Goal: Task Accomplishment & Management: Use online tool/utility

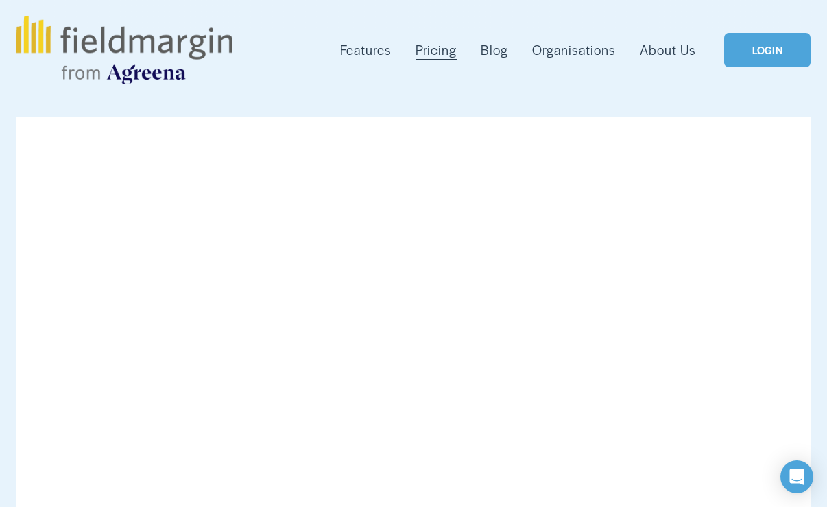
click at [751, 64] on link "LOGIN" at bounding box center [768, 50] width 86 height 35
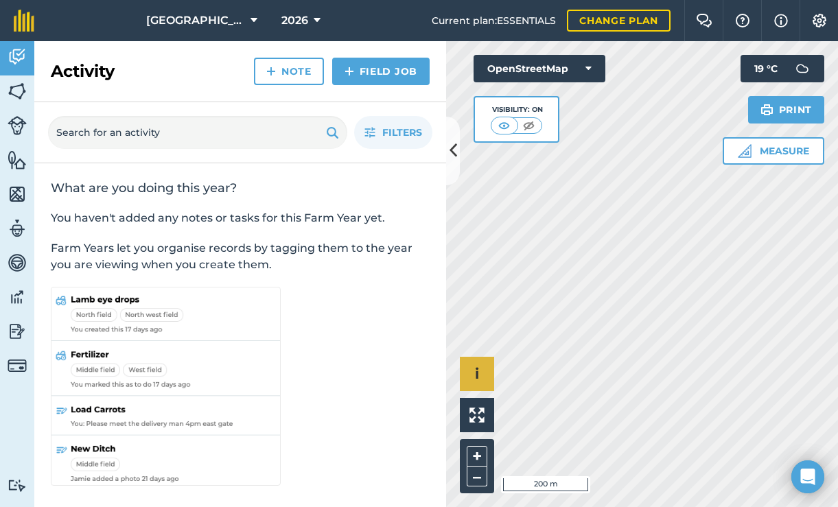
click at [481, 368] on div "Hello i © OpenStreetMap contributors. 200 m + –" at bounding box center [642, 274] width 392 height 466
click at [284, 22] on button "2026" at bounding box center [301, 20] width 50 height 41
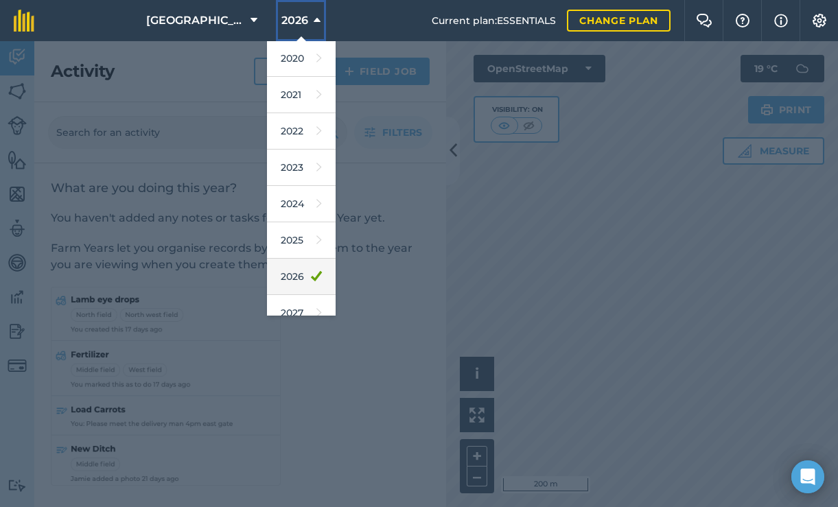
scroll to position [126, 0]
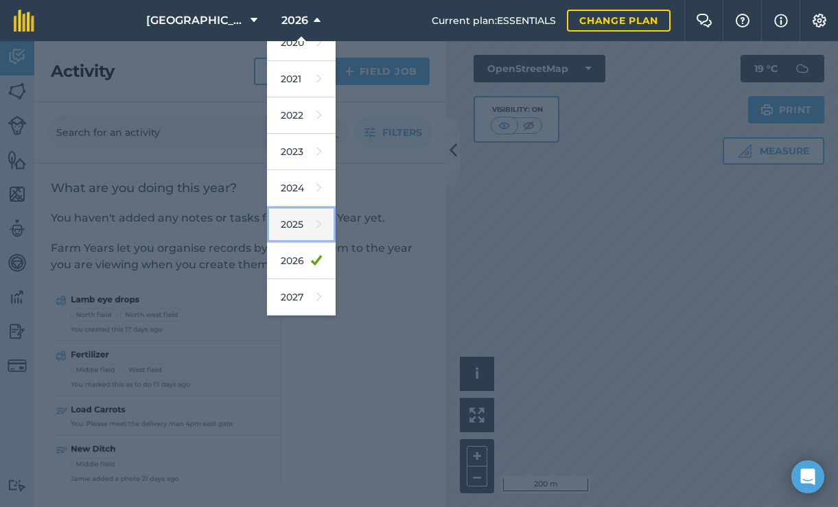
click at [274, 229] on link "2025" at bounding box center [301, 225] width 69 height 36
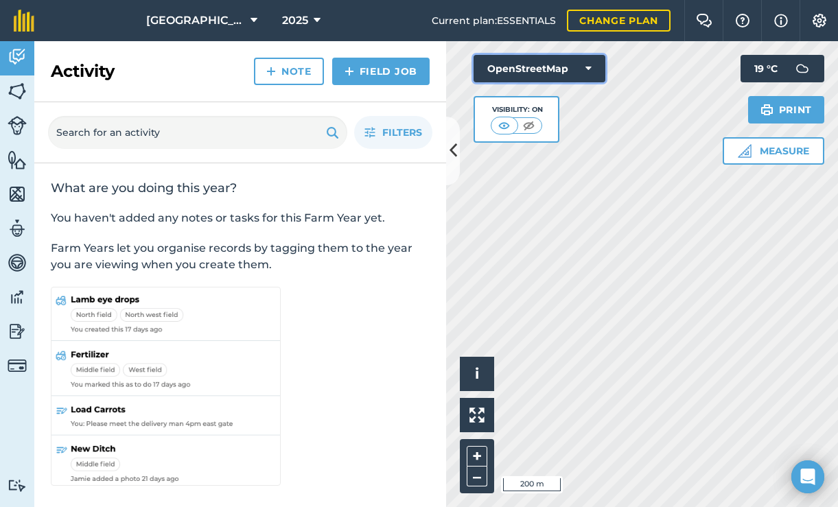
click at [570, 70] on button "OpenStreetMap" at bounding box center [539, 68] width 132 height 27
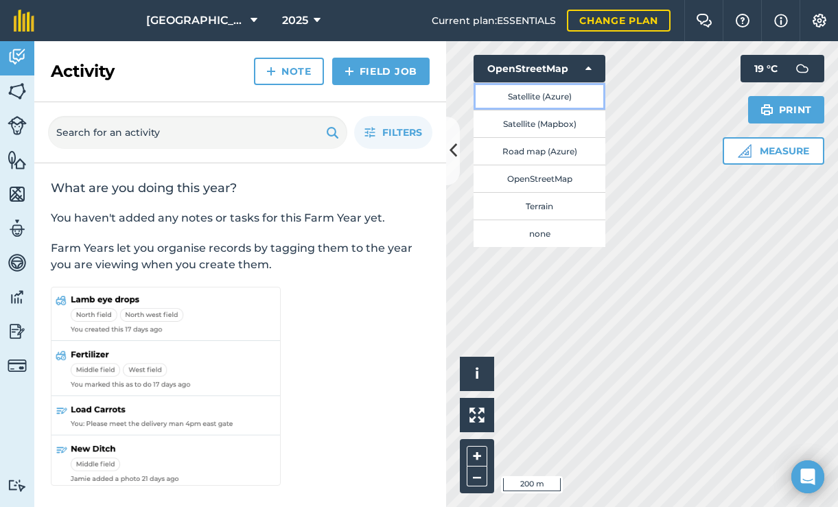
click at [553, 103] on button "Satellite (Azure)" at bounding box center [539, 95] width 132 height 27
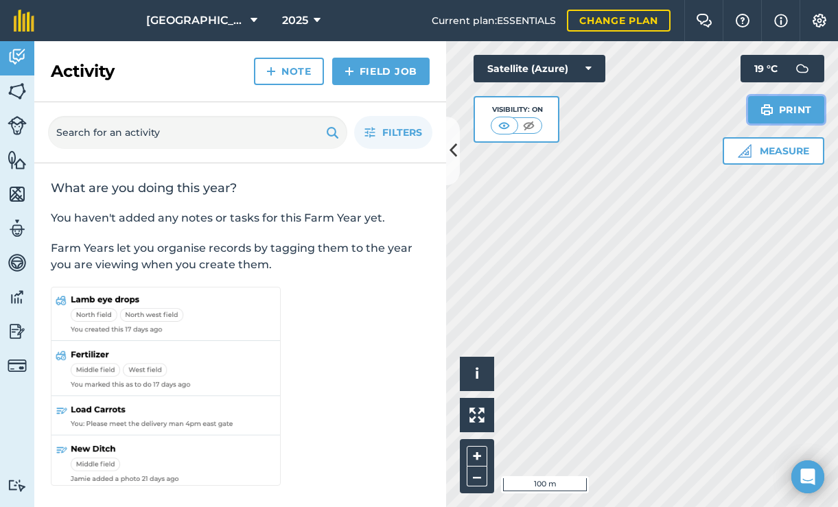
click at [775, 104] on button "Print" at bounding box center [786, 109] width 77 height 27
click at [782, 115] on button "Print" at bounding box center [786, 109] width 77 height 27
